Goal: Find specific page/section: Find specific page/section

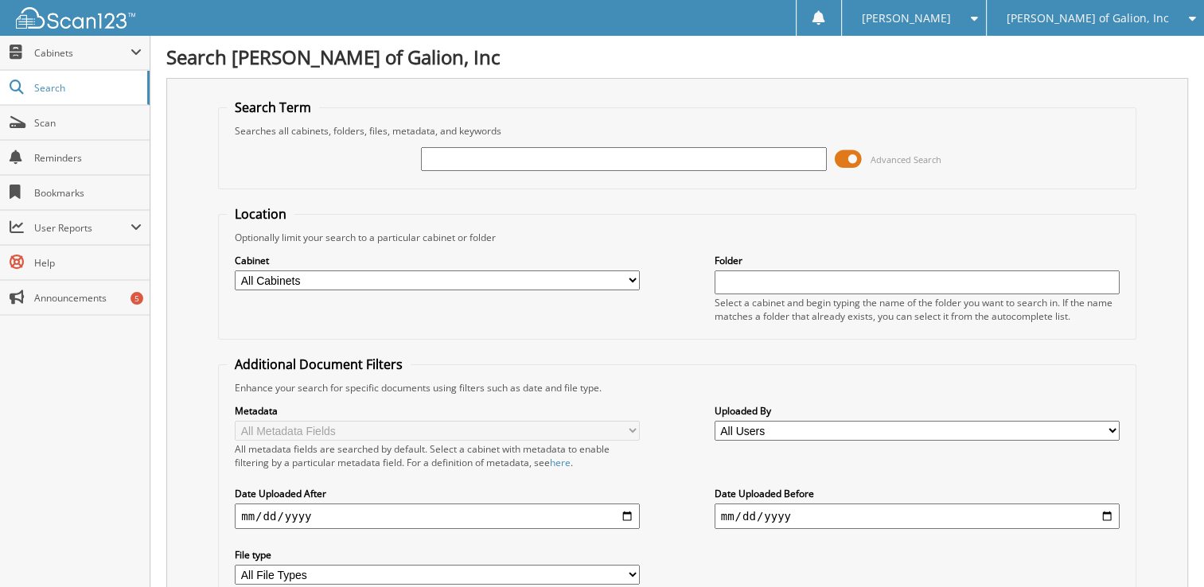
click at [477, 150] on input "text" at bounding box center [623, 159] width 405 height 24
type input "45592"
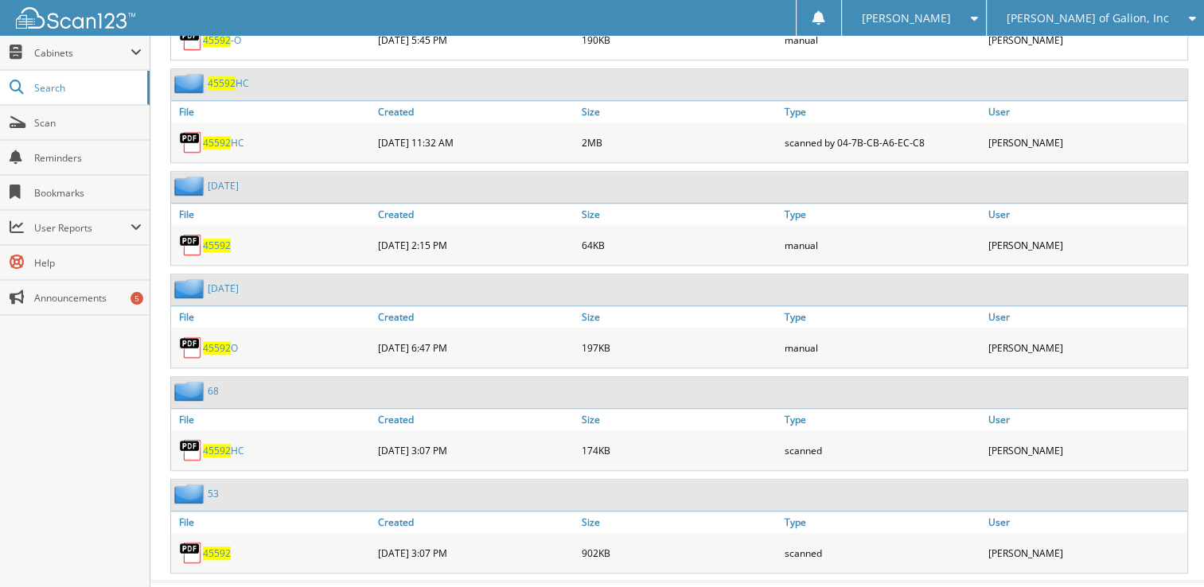
scroll to position [1272, 0]
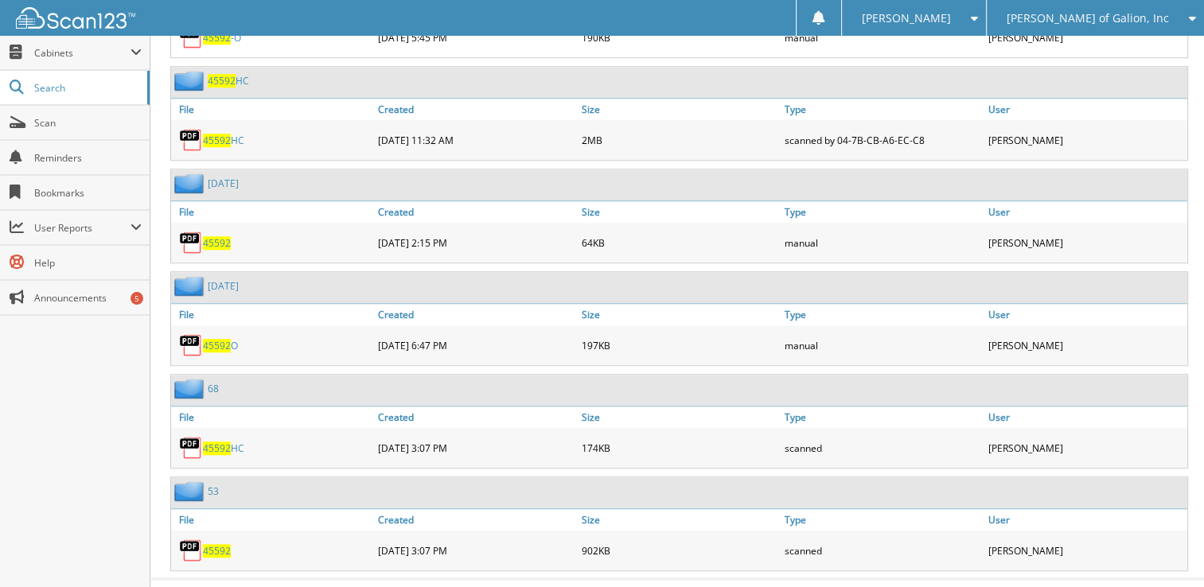
click at [236, 442] on link "45592 HC" at bounding box center [223, 449] width 41 height 14
click at [220, 544] on span "45592" at bounding box center [217, 551] width 28 height 14
